Goal: Navigation & Orientation: Find specific page/section

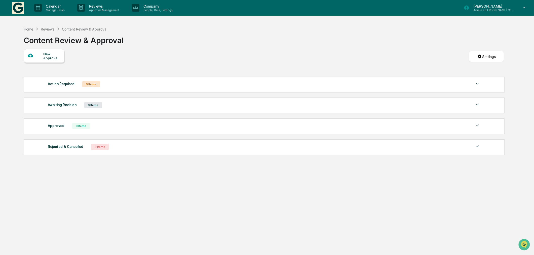
click at [23, 6] on img at bounding box center [18, 8] width 12 height 12
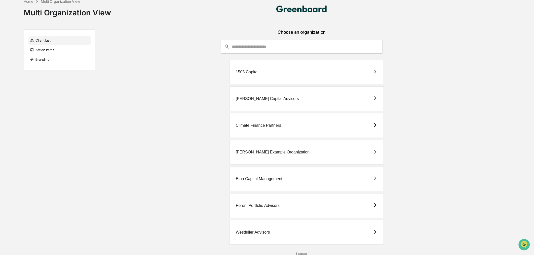
scroll to position [5, 0]
click at [271, 227] on div "Westfuller Advisors" at bounding box center [307, 231] width 154 height 25
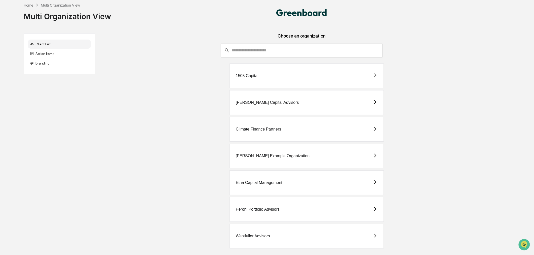
click at [265, 212] on div "Peroni Portfolio Advisors" at bounding box center [307, 209] width 154 height 25
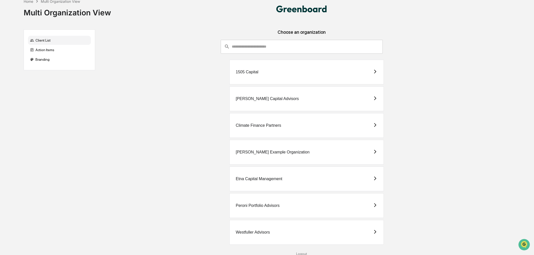
scroll to position [5, 0]
click at [283, 231] on div "Westfuller Advisors" at bounding box center [307, 231] width 154 height 25
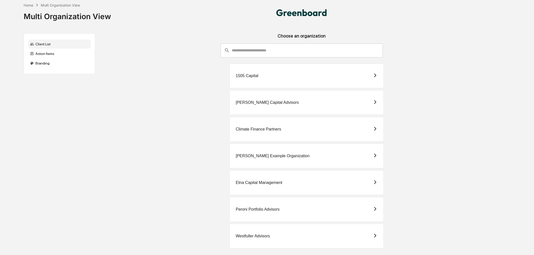
click at [317, 232] on div "Westfuller Advisors" at bounding box center [307, 236] width 154 height 25
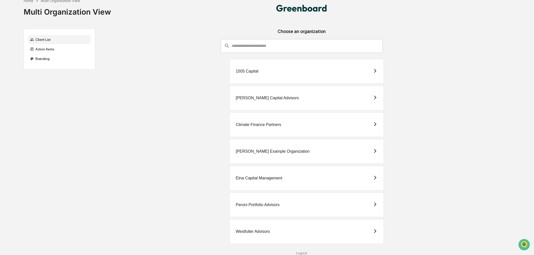
click at [291, 66] on div "1505 Capital" at bounding box center [307, 71] width 154 height 25
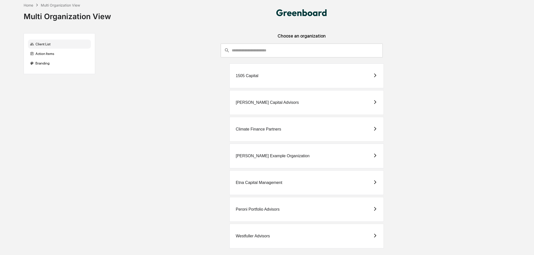
click at [307, 239] on div "Westfuller Advisors" at bounding box center [307, 236] width 154 height 25
